Goal: Information Seeking & Learning: Compare options

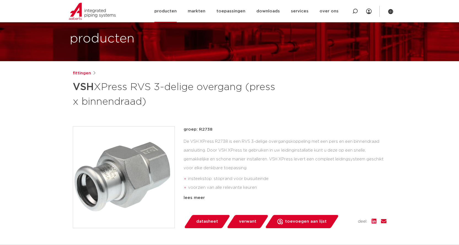
scroll to position [28, 0]
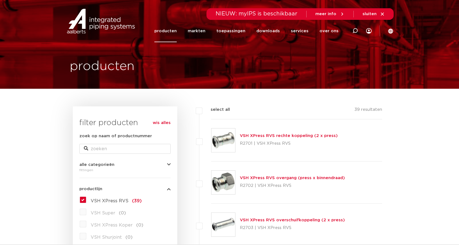
click at [105, 200] on span "VSH XPress RVS" at bounding box center [110, 201] width 38 height 4
click at [0, 0] on input "VSH XPress RVS (39)" at bounding box center [0, 0] width 0 height 0
click at [105, 200] on span "VSH XPress RVS" at bounding box center [110, 201] width 38 height 4
click at [0, 0] on input "VSH XPress RVS (39)" at bounding box center [0, 0] width 0 height 0
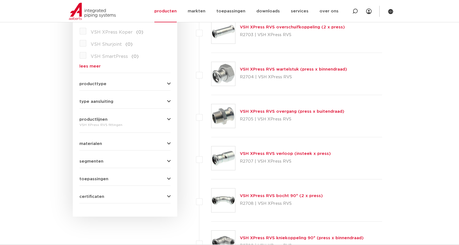
scroll to position [220, 0]
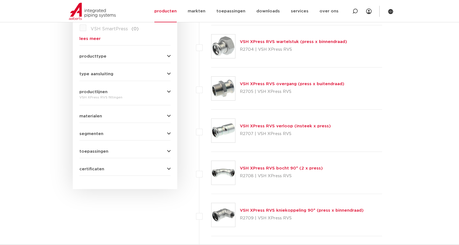
click at [227, 126] on img at bounding box center [223, 131] width 24 height 24
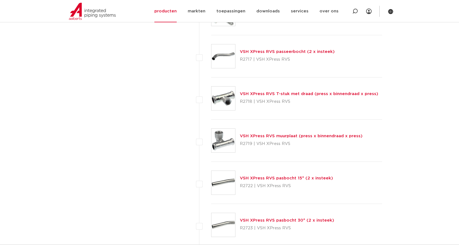
scroll to position [744, 0]
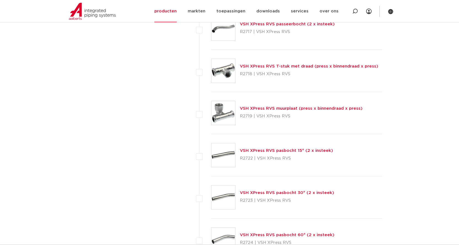
click at [291, 150] on link "VSH XPress RVS pasbocht 15° (2 x insteek)" at bounding box center [286, 150] width 93 height 4
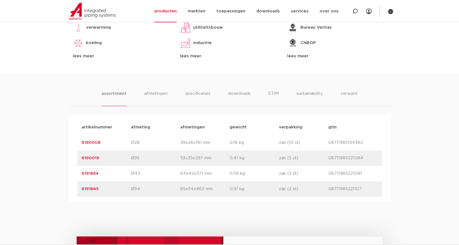
scroll to position [165, 0]
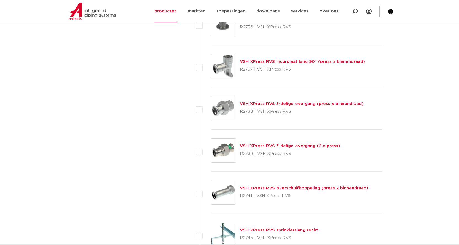
scroll to position [1184, 0]
